Goal: Information Seeking & Learning: Learn about a topic

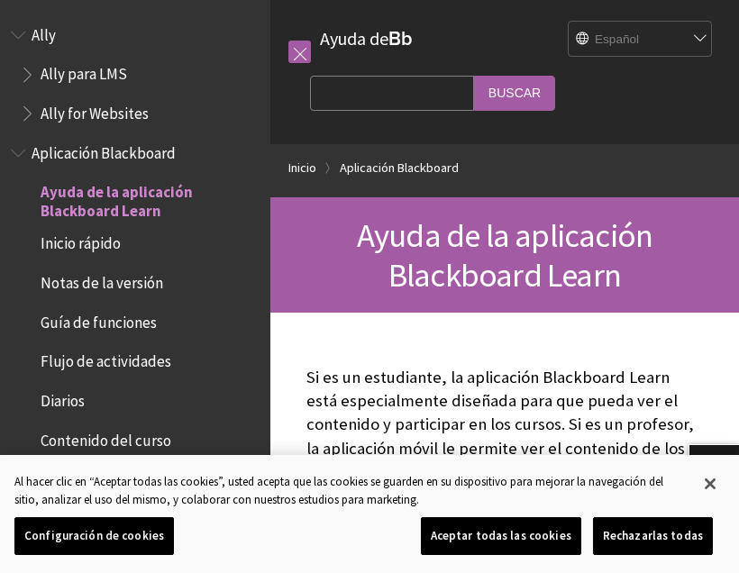
click at [47, 83] on span "Ally para LMS" at bounding box center [84, 71] width 87 height 24
click at [26, 60] on span "Book outline for Anthology Ally Help" at bounding box center [29, 70] width 19 height 23
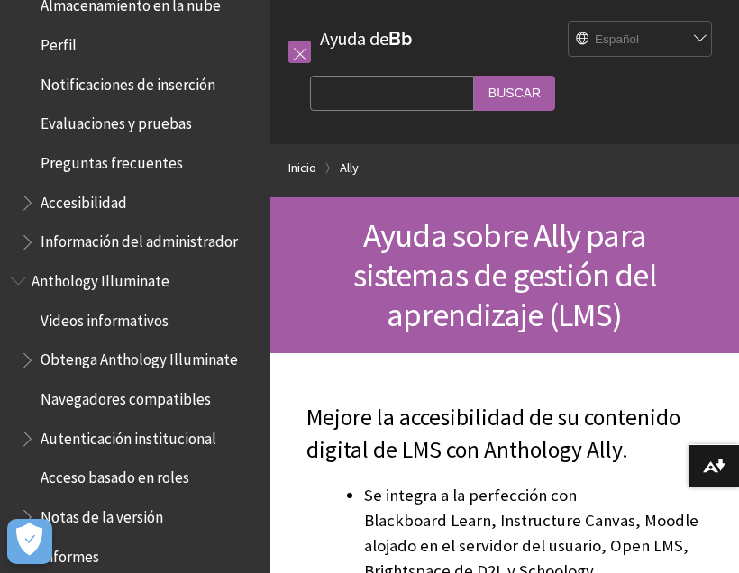
scroll to position [834, 0]
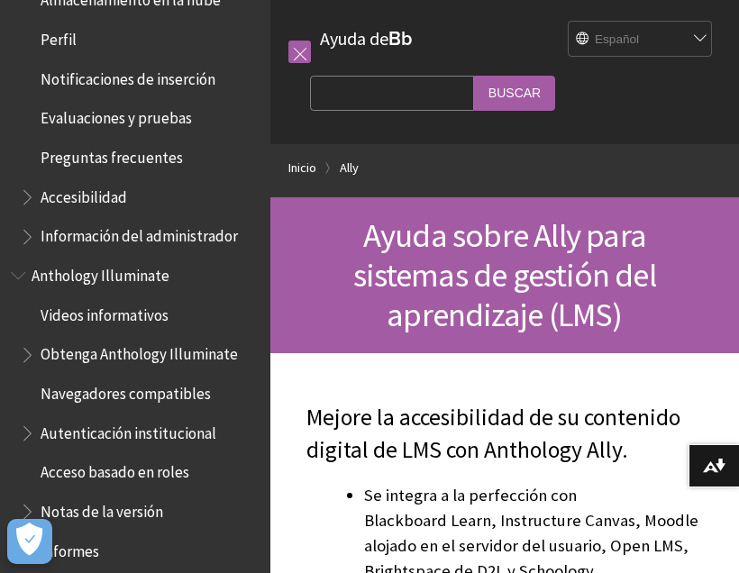
click at [29, 188] on span "Book outline for Blackboard App Help" at bounding box center [29, 193] width 19 height 23
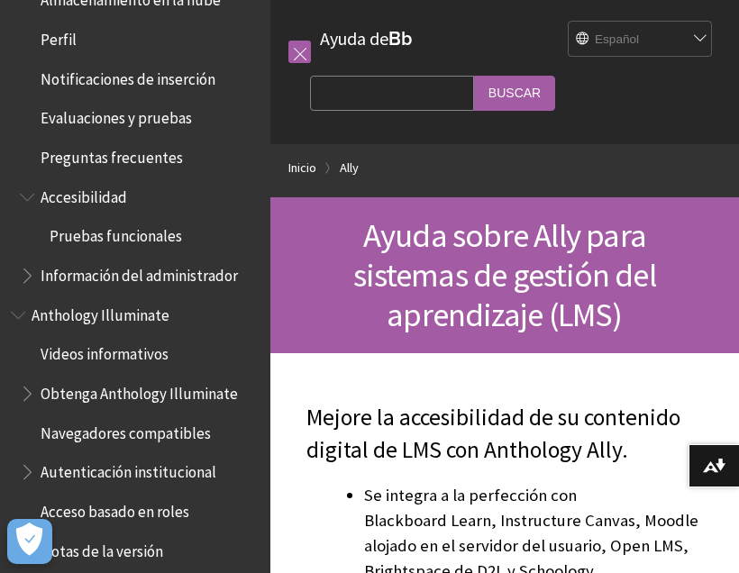
click at [26, 261] on span "Book outline for Blackboard App Help" at bounding box center [29, 272] width 19 height 23
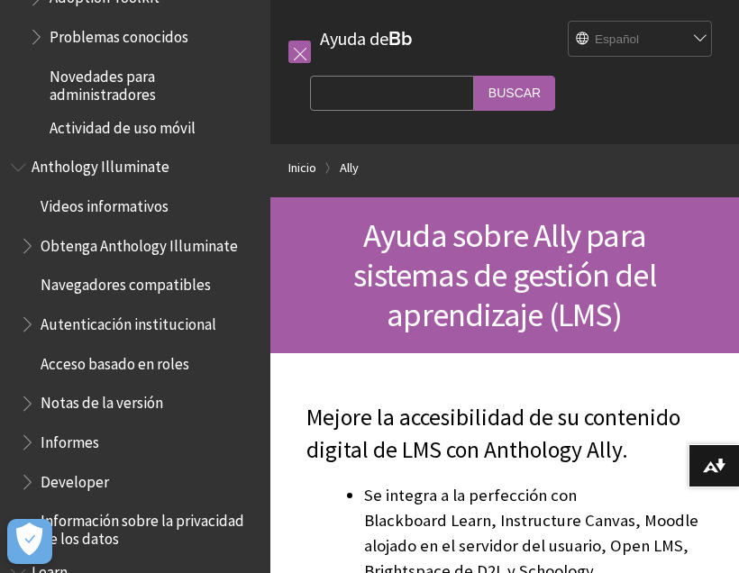
scroll to position [1193, 0]
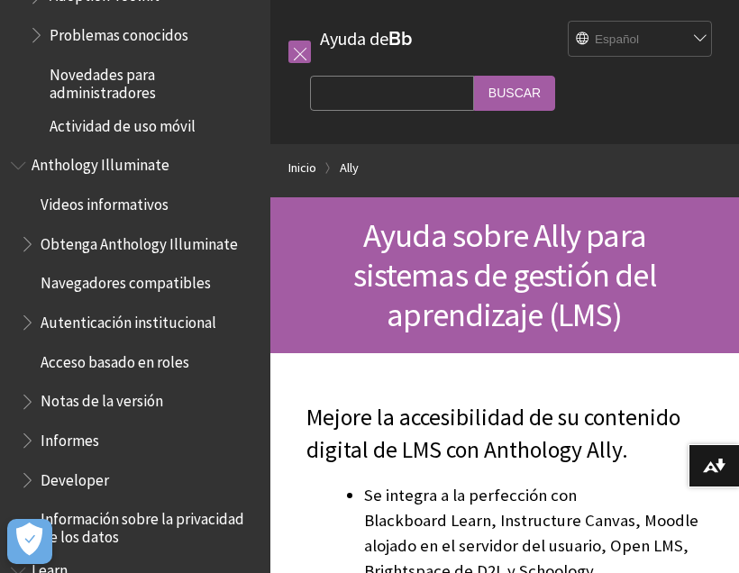
click at [18, 297] on ul "Videos informativos Obtenga Anthology Illuminate Navegadores compatibles Autent…" at bounding box center [135, 367] width 249 height 357
click at [32, 312] on span "Book outline for Anthology Illuminate" at bounding box center [29, 318] width 19 height 23
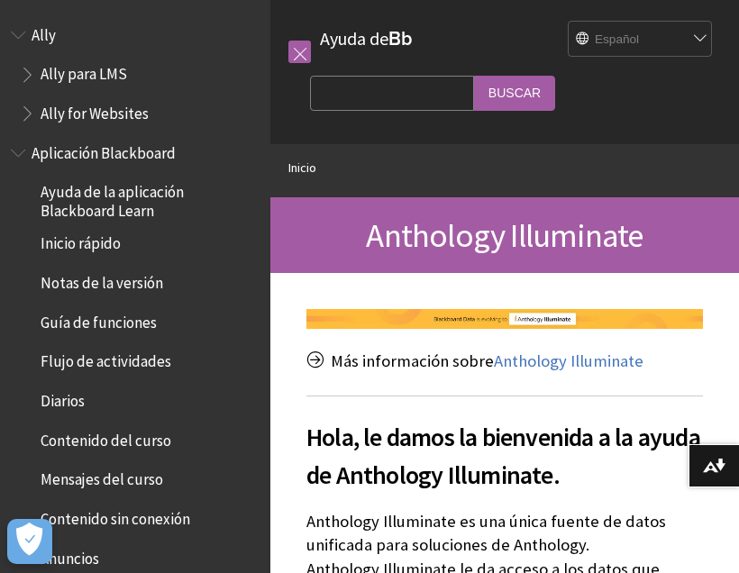
scroll to position [935, 0]
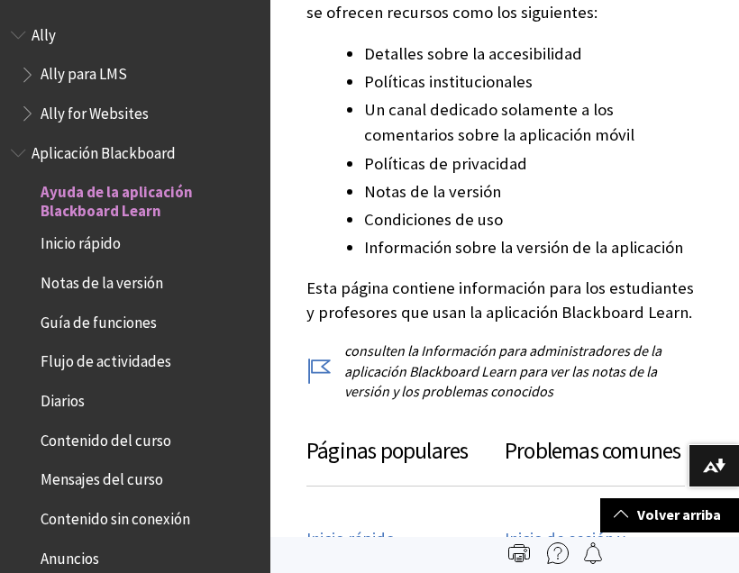
click at [142, 448] on span "Contenido del curso" at bounding box center [140, 440] width 240 height 31
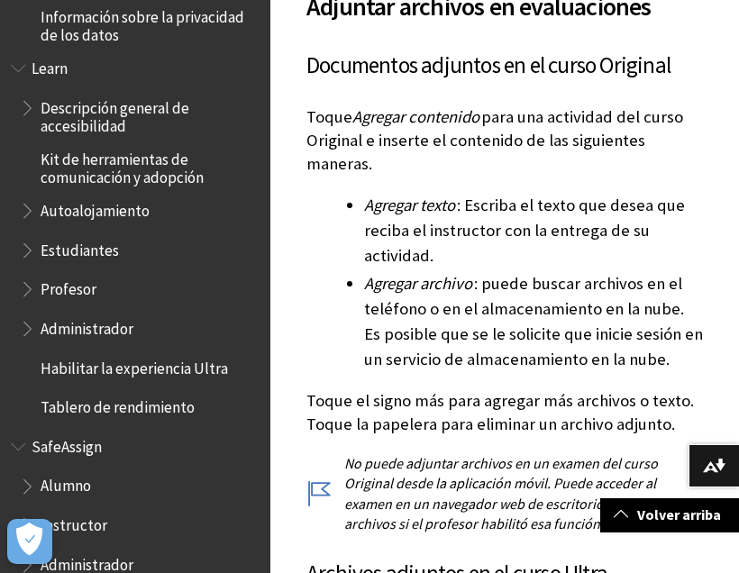
scroll to position [1329, 0]
click at [103, 471] on span "Alumno" at bounding box center [140, 486] width 240 height 31
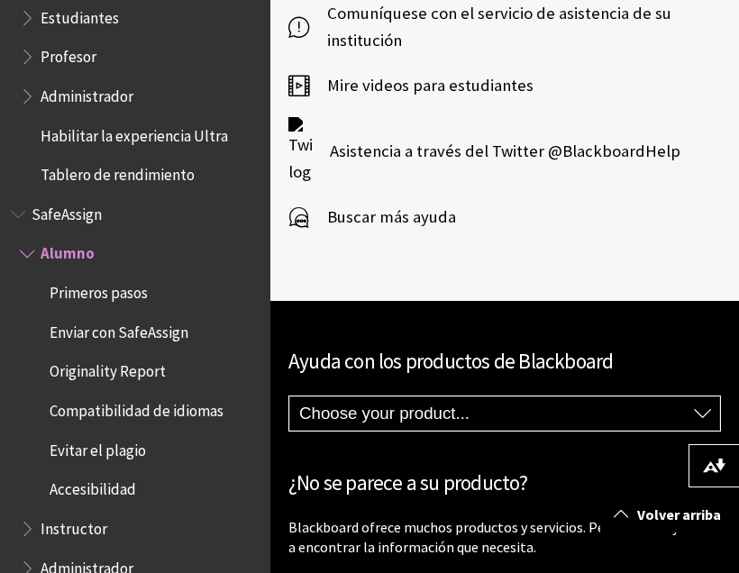
scroll to position [1456, 0]
